Goal: Task Accomplishment & Management: Manage account settings

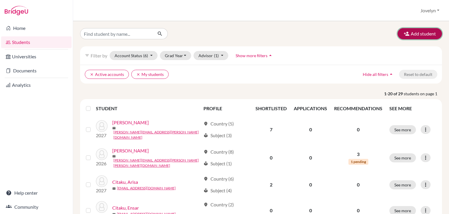
click at [413, 35] on button "Add student" at bounding box center [420, 33] width 44 height 11
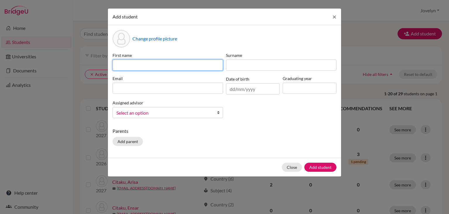
click at [193, 66] on input at bounding box center [168, 64] width 111 height 11
type input "Adea"
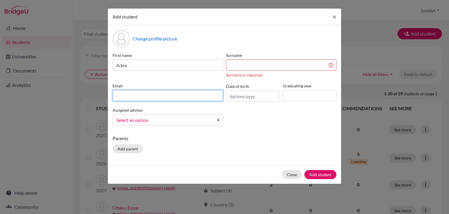
click at [194, 89] on div "Email" at bounding box center [167, 91] width 113 height 19
paste input "[EMAIL_ADDRESS][PERSON_NAME][PERSON_NAME][DOMAIN_NAME]"
type input "[EMAIL_ADDRESS][PERSON_NAME][PERSON_NAME][DOMAIN_NAME]"
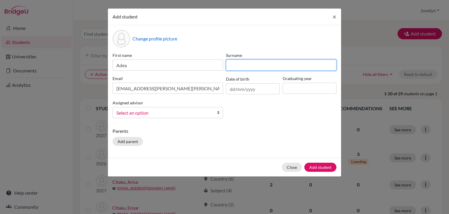
click at [254, 66] on input at bounding box center [281, 64] width 111 height 11
type input "[PERSON_NAME]"
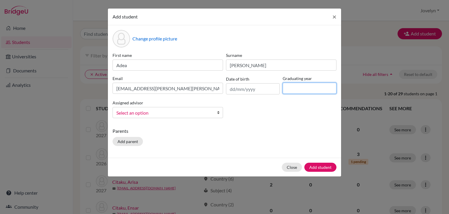
click at [299, 86] on input at bounding box center [310, 87] width 54 height 11
type input "2027"
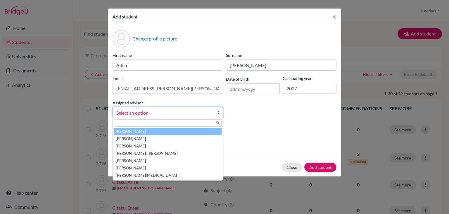
click at [199, 114] on span "Select an option" at bounding box center [163, 113] width 95 height 8
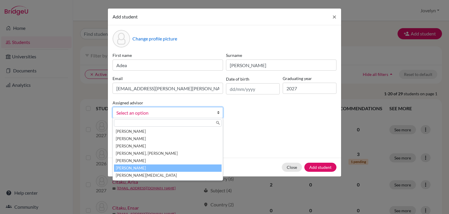
click at [173, 168] on li "[PERSON_NAME]" at bounding box center [168, 167] width 108 height 7
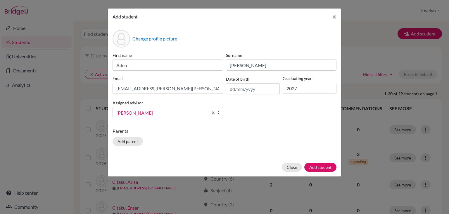
click at [247, 126] on div "Change profile picture First name Adea Surname Aliaj Email adea.aliaj@ilg-ks.or…" at bounding box center [224, 91] width 233 height 132
click at [320, 166] on button "Add student" at bounding box center [320, 166] width 32 height 9
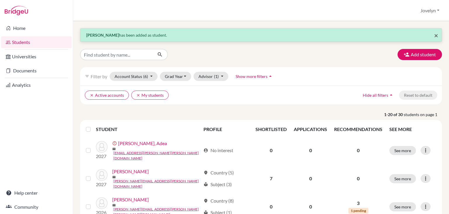
click at [434, 35] on span "×" at bounding box center [436, 35] width 4 height 8
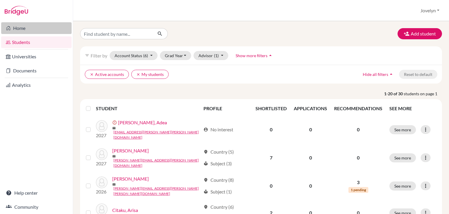
click at [29, 24] on link "Home" at bounding box center [36, 28] width 70 height 12
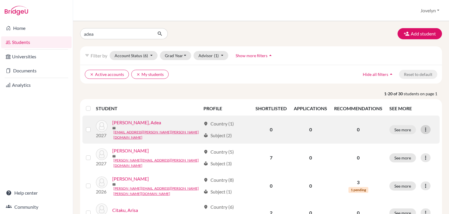
type input "adea"
click at [424, 128] on icon at bounding box center [426, 129] width 6 height 6
click at [401, 142] on button "Edit student" at bounding box center [396, 139] width 46 height 9
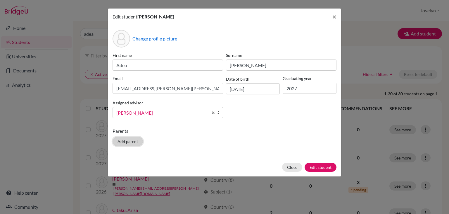
click at [125, 144] on button "Add parent" at bounding box center [128, 141] width 30 height 9
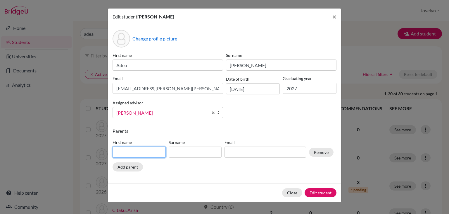
click at [135, 149] on input at bounding box center [139, 151] width 53 height 11
type input "[PERSON_NAME]"
drag, startPoint x: 180, startPoint y: 143, endPoint x: 179, endPoint y: 165, distance: 21.7
click at [179, 165] on div "Parents First name [PERSON_NAME] Surname Email Remove Add parent" at bounding box center [225, 150] width 224 height 46
click at [177, 155] on input at bounding box center [195, 151] width 53 height 11
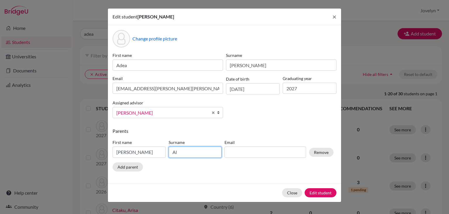
type input "[PERSON_NAME]"
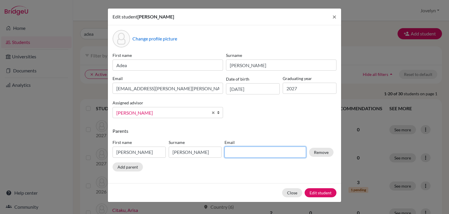
click at [241, 153] on input at bounding box center [266, 151] width 82 height 11
type input "[PERSON_NAME][EMAIL_ADDRESS][PERSON_NAME][DOMAIN_NAME]"
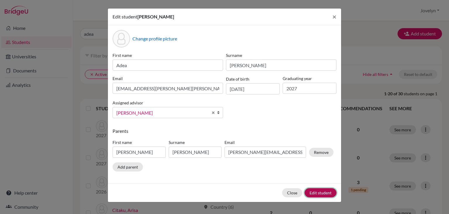
click at [318, 192] on button "Edit student" at bounding box center [321, 192] width 32 height 9
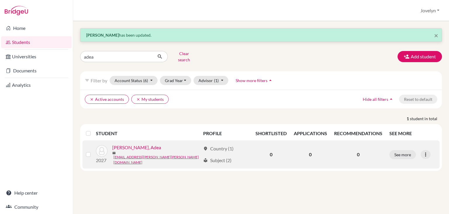
click at [134, 145] on link "[PERSON_NAME], Adea" at bounding box center [136, 147] width 49 height 7
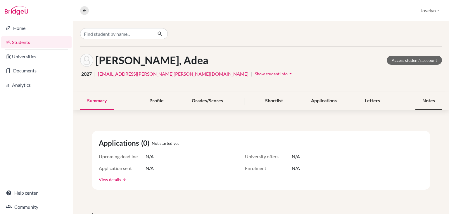
click at [421, 101] on div "Notes" at bounding box center [429, 100] width 27 height 17
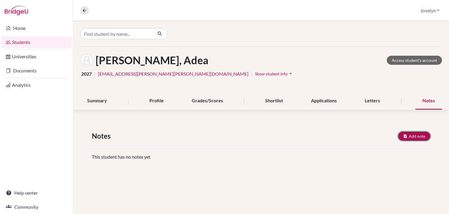
click at [410, 136] on button "Add note" at bounding box center [414, 135] width 32 height 9
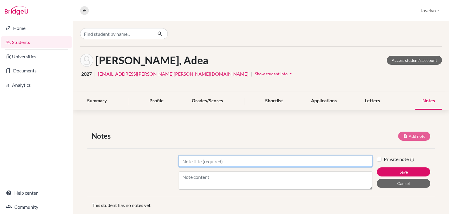
click at [254, 161] on input "Title" at bounding box center [276, 160] width 194 height 11
type input "Subject of interest"
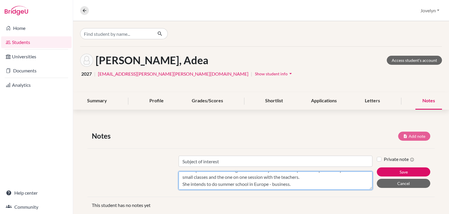
scroll to position [28, 0]
click at [298, 178] on textarea "Adea is interested in Economics, Business and Health care. In the IB, she is en…" at bounding box center [276, 180] width 194 height 18
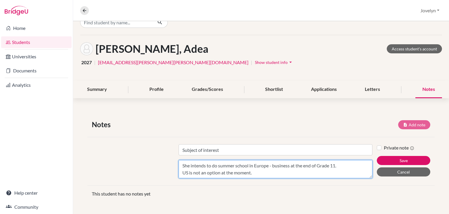
scroll to position [13, 0]
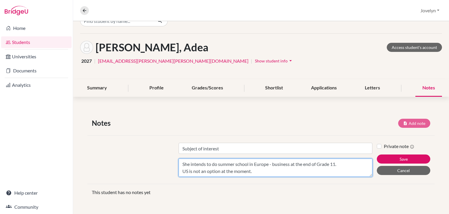
type textarea "Adea is interested in Economics, Business and Health care. In the IB, she is en…"
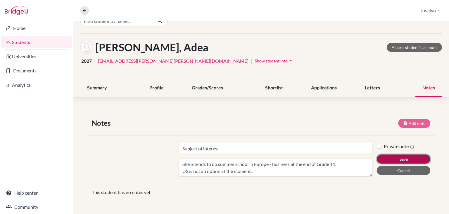
click at [391, 157] on button "Save" at bounding box center [404, 158] width 54 height 9
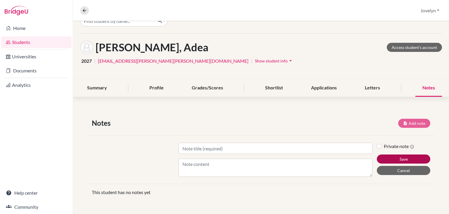
scroll to position [11, 0]
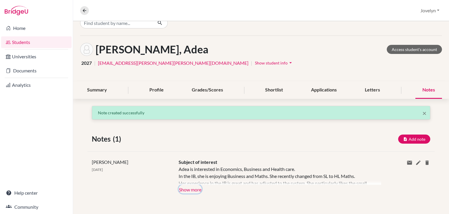
click at [185, 190] on button "Show more" at bounding box center [190, 188] width 23 height 9
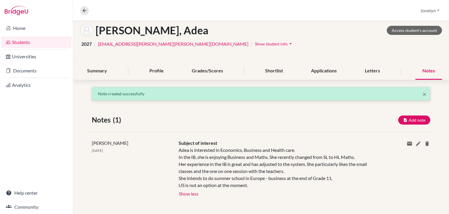
scroll to position [34, 0]
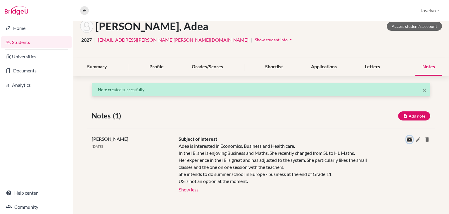
click at [407, 141] on icon at bounding box center [410, 139] width 6 height 6
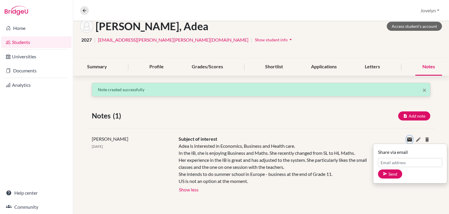
click at [407, 141] on icon at bounding box center [410, 139] width 6 height 6
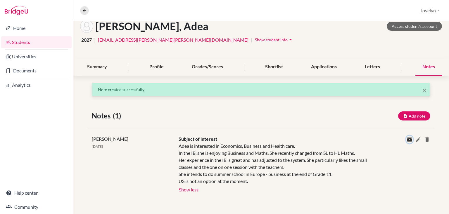
click at [407, 140] on icon at bounding box center [410, 139] width 6 height 6
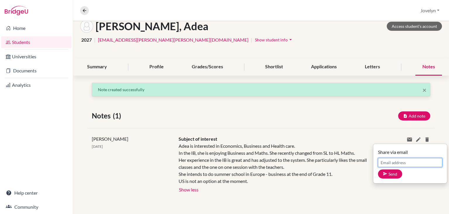
click at [393, 163] on input "Email address" at bounding box center [410, 162] width 64 height 9
click at [393, 163] on input "a" at bounding box center [410, 162] width 64 height 9
type input "a"
type input "[EMAIL_ADDRESS][PERSON_NAME][PERSON_NAME][DOMAIN_NAME]"
click at [384, 174] on button "Send" at bounding box center [390, 173] width 24 height 9
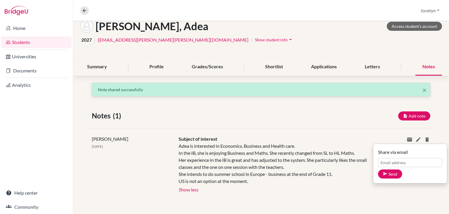
click at [436, 126] on div "× Note shared successfully Notes (1) Add note Title Content Private note Save C…" at bounding box center [261, 148] width 376 height 132
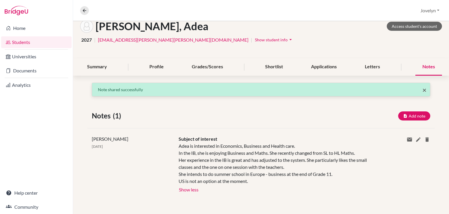
click at [423, 89] on span "×" at bounding box center [425, 89] width 4 height 8
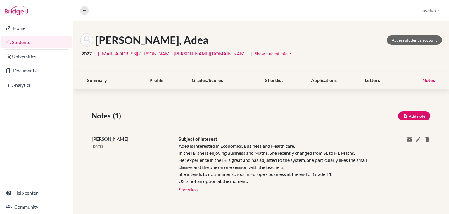
scroll to position [0, 0]
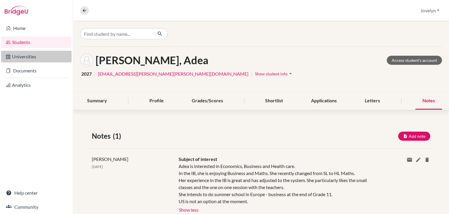
click at [28, 54] on link "Universities" at bounding box center [36, 57] width 70 height 12
